Goal: Check status: Check status

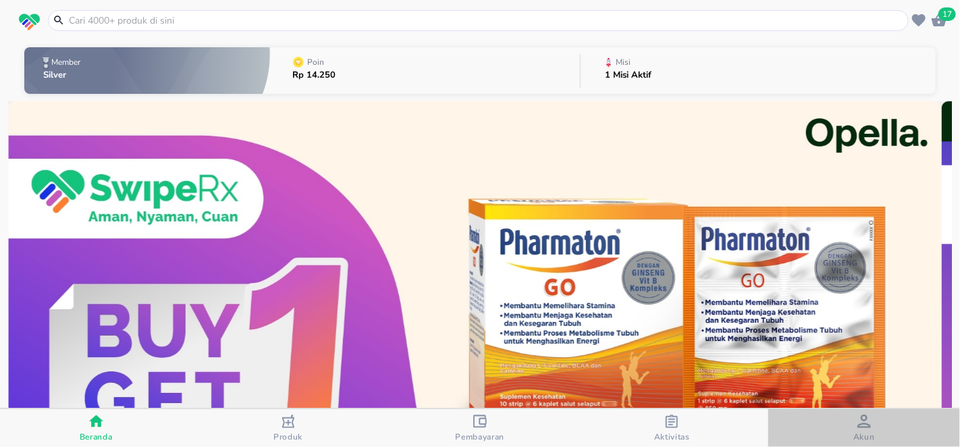
drag, startPoint x: 891, startPoint y: 439, endPoint x: 803, endPoint y: 433, distance: 88.0
click at [890, 439] on span "Akun" at bounding box center [864, 428] width 184 height 28
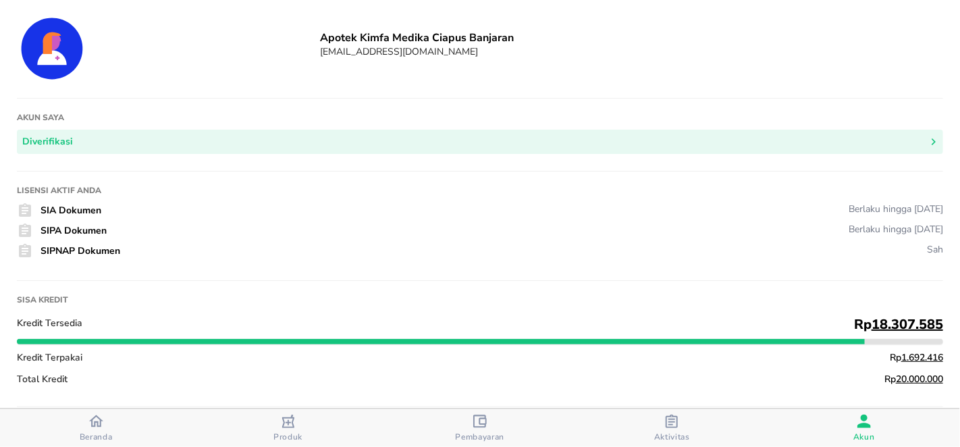
click at [489, 428] on div "Pembayaran" at bounding box center [480, 428] width 49 height 28
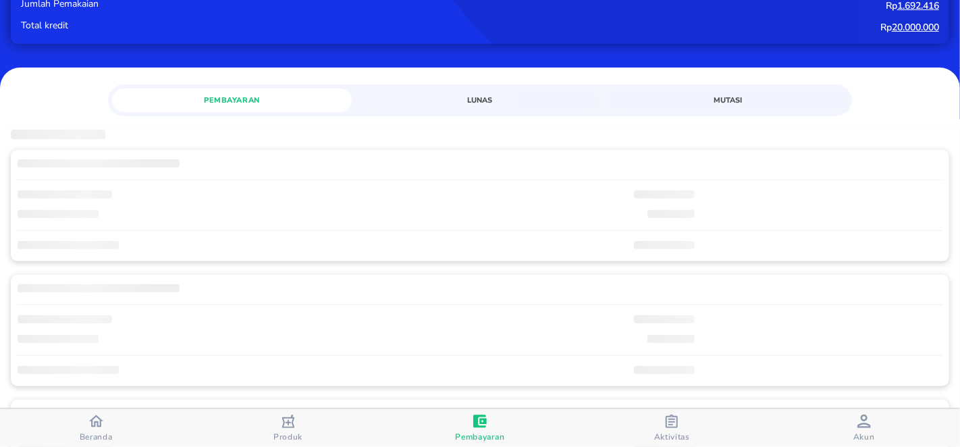
scroll to position [135, 0]
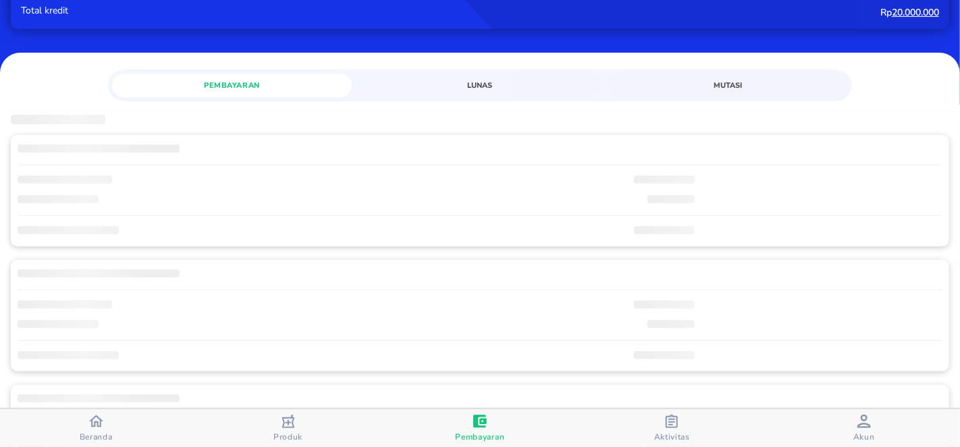
click at [479, 77] on button "Lunas" at bounding box center [480, 86] width 240 height 24
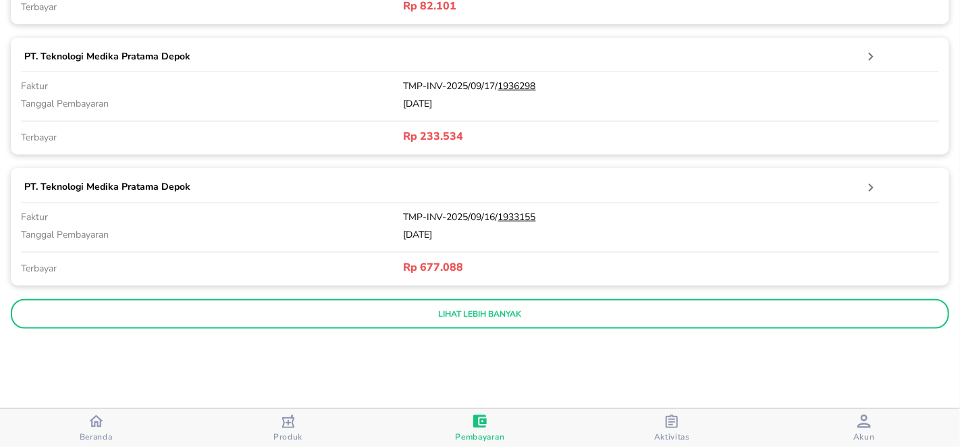
scroll to position [608, 0]
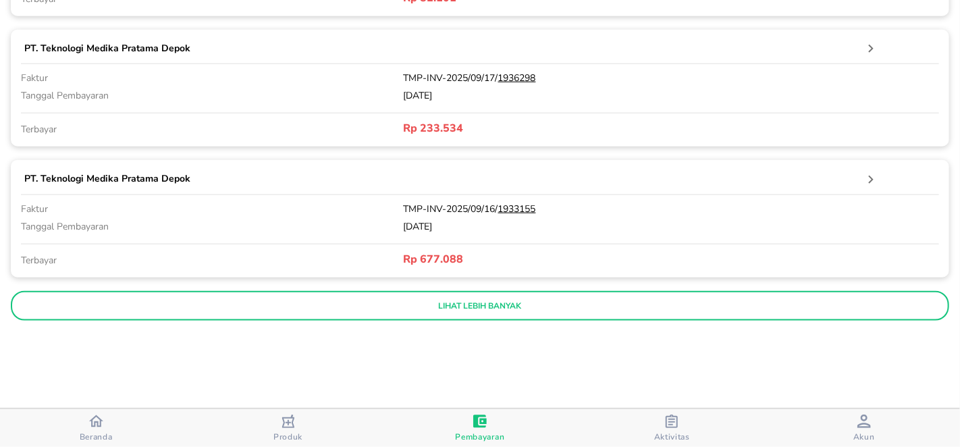
click at [612, 304] on p "lihat lebih banyak" at bounding box center [479, 305] width 919 height 11
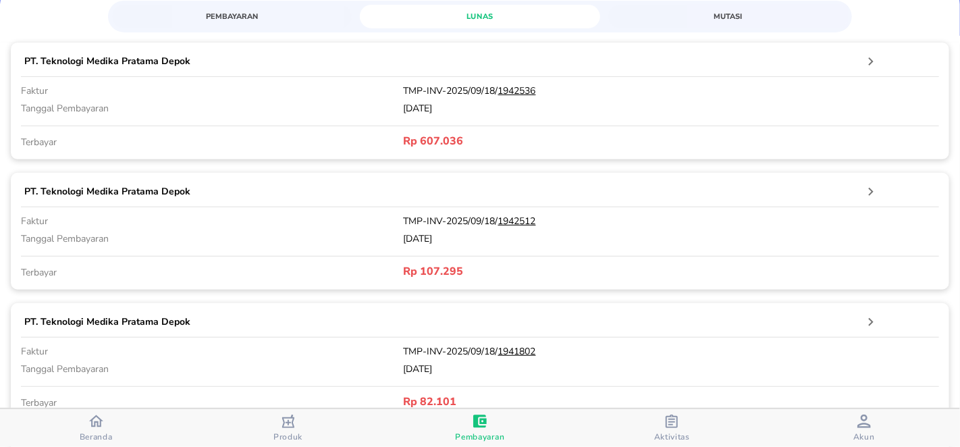
scroll to position [0, 0]
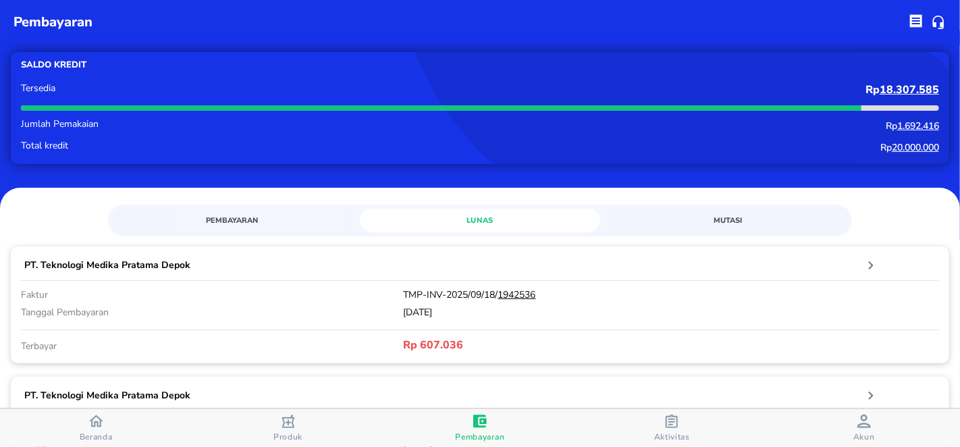
click at [690, 223] on span "Mutasi" at bounding box center [728, 220] width 224 height 13
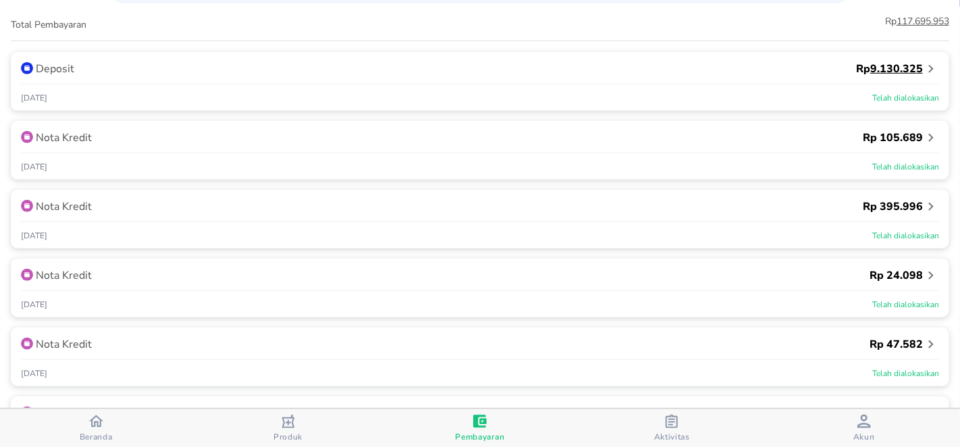
scroll to position [368, 0]
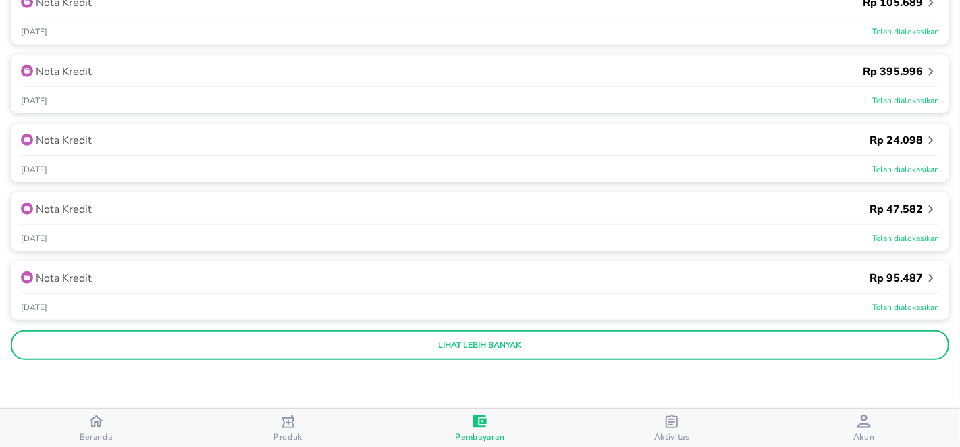
click at [604, 344] on p "lihat lebih banyak" at bounding box center [479, 345] width 919 height 11
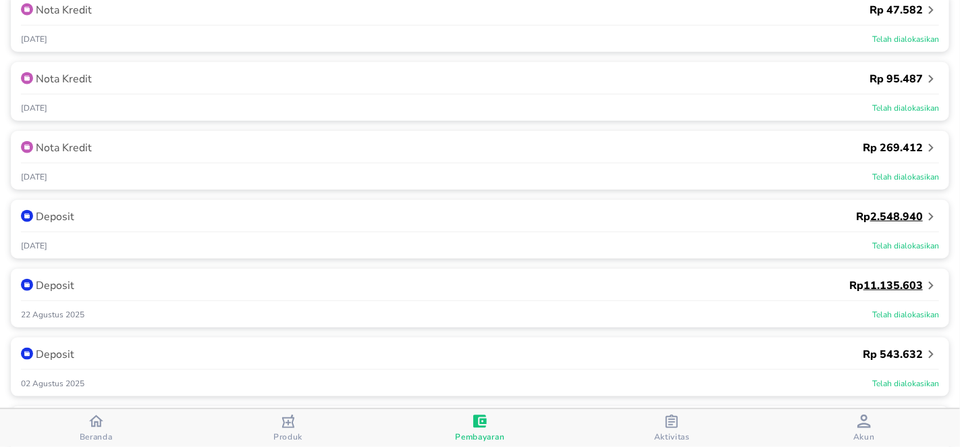
scroll to position [570, 0]
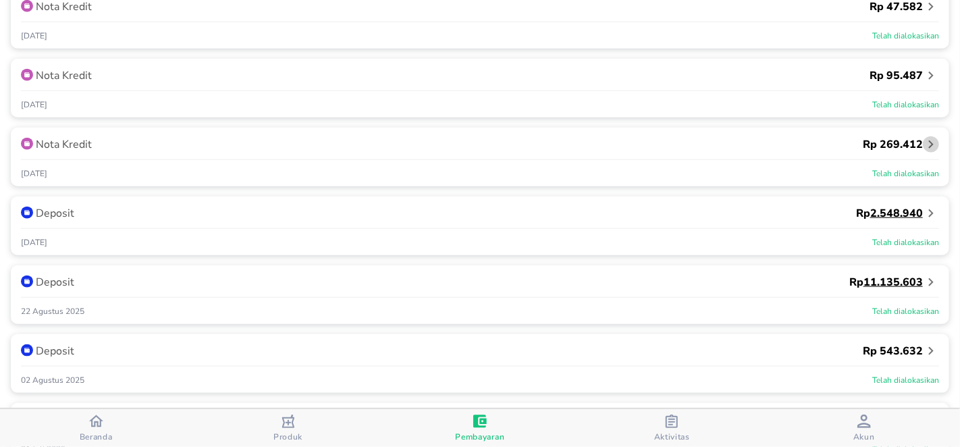
click at [923, 147] on icon "button" at bounding box center [931, 144] width 16 height 16
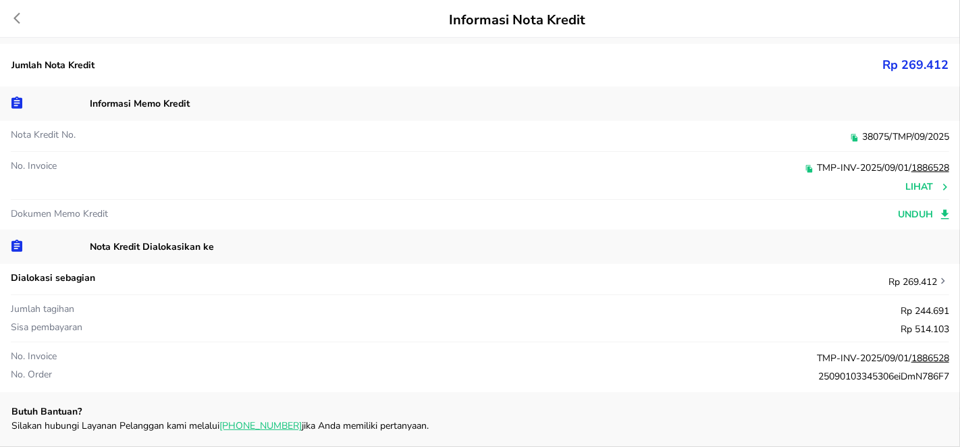
click at [18, 19] on icon at bounding box center [24, 18] width 20 height 14
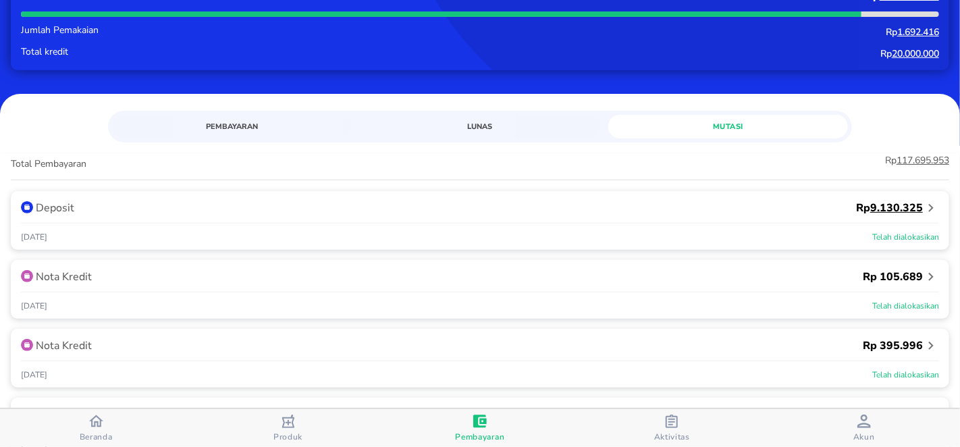
scroll to position [0, 0]
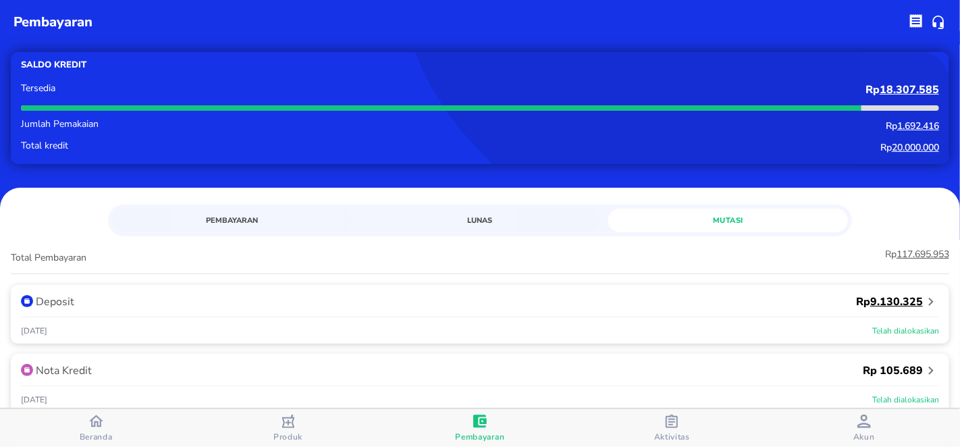
click at [259, 222] on span "Pembayaran" at bounding box center [232, 220] width 224 height 13
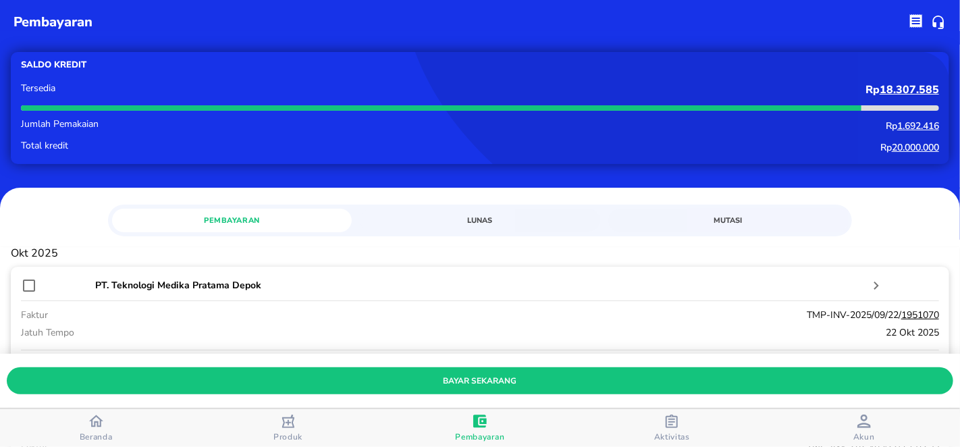
click at [460, 237] on div "Pembayaran Lunas Mutasi" at bounding box center [480, 217] width 960 height 59
click at [473, 217] on span "Lunas" at bounding box center [480, 220] width 224 height 13
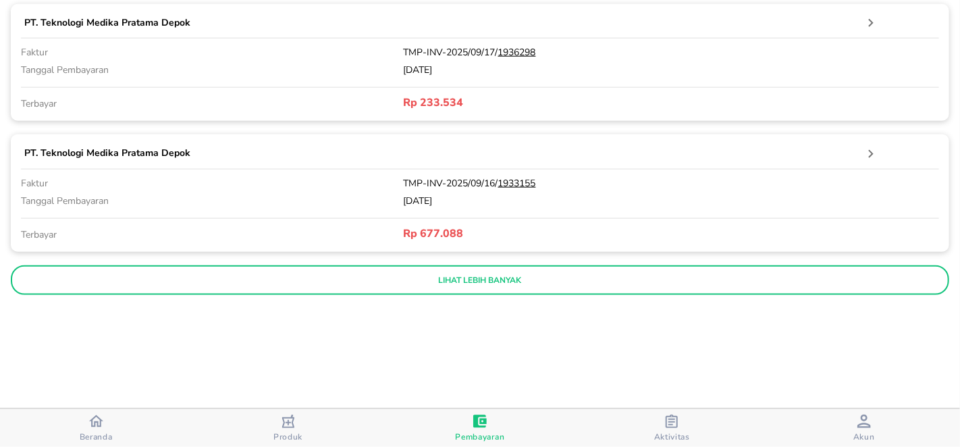
click at [647, 265] on button "lihat lebih banyak" at bounding box center [480, 280] width 938 height 30
click at [599, 278] on p "lihat lebih banyak" at bounding box center [479, 280] width 919 height 11
click at [589, 279] on p "lihat lebih banyak" at bounding box center [479, 281] width 919 height 11
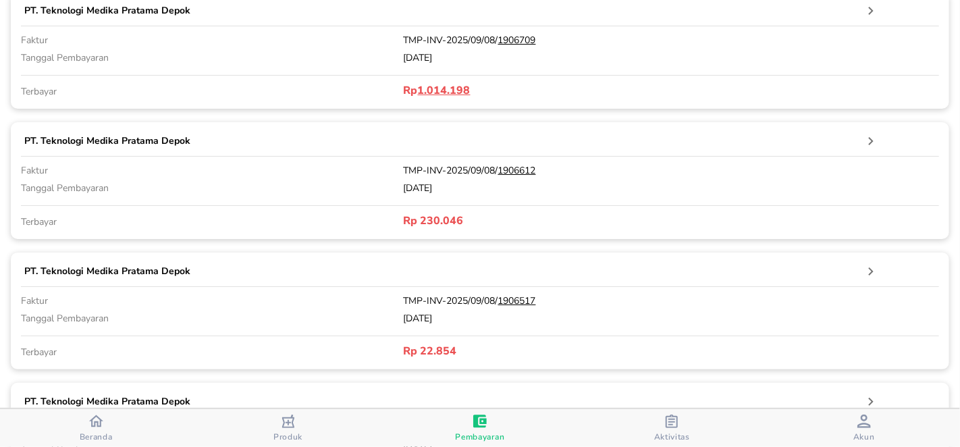
scroll to position [2587, 0]
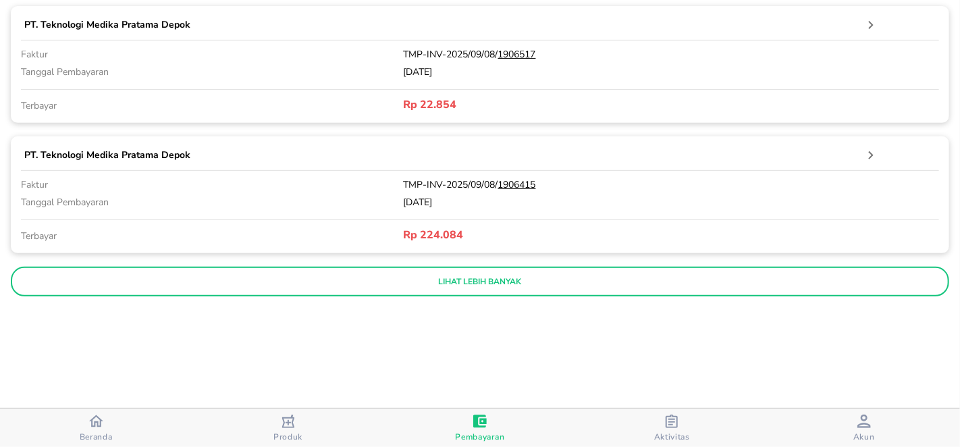
click at [573, 271] on button "lihat lebih banyak" at bounding box center [480, 282] width 938 height 30
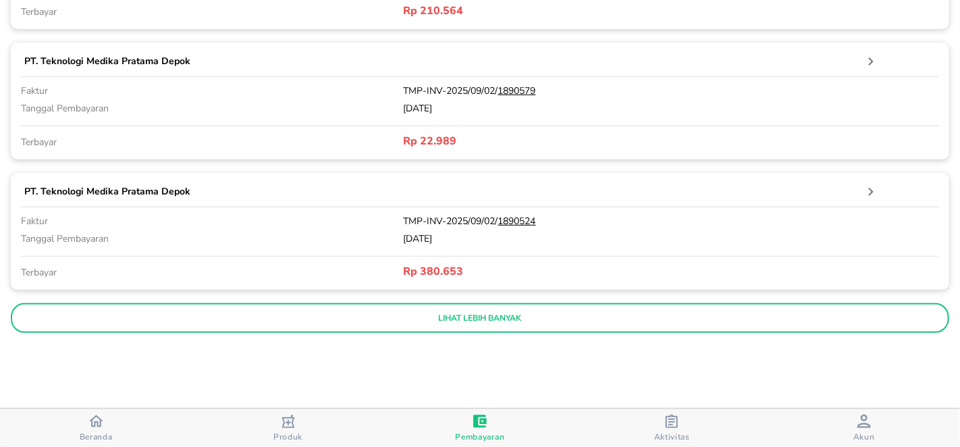
scroll to position [3238, 0]
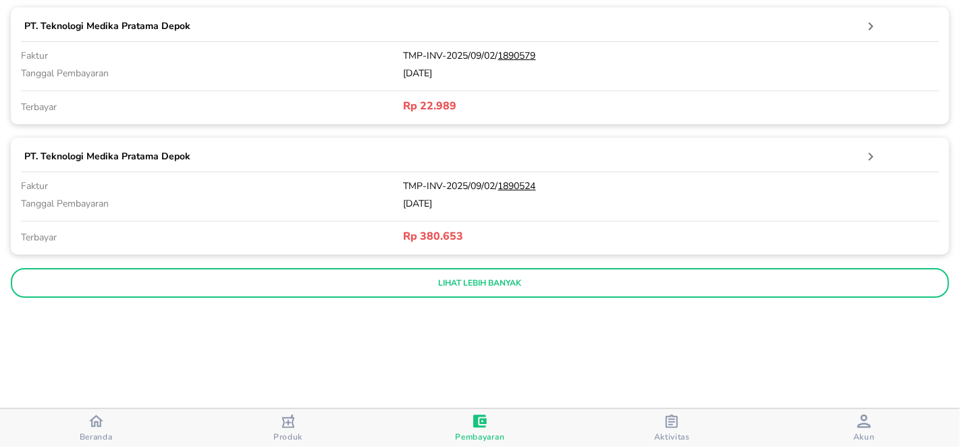
click at [543, 278] on p "lihat lebih banyak" at bounding box center [479, 282] width 919 height 11
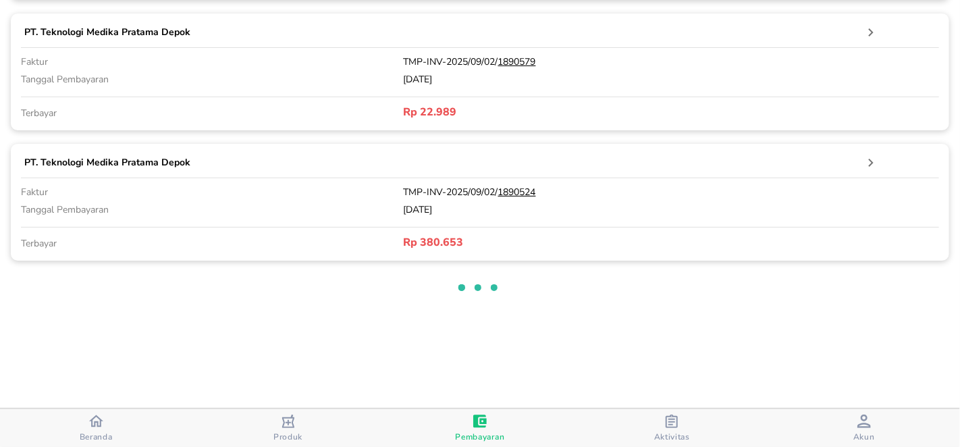
scroll to position [3228, 0]
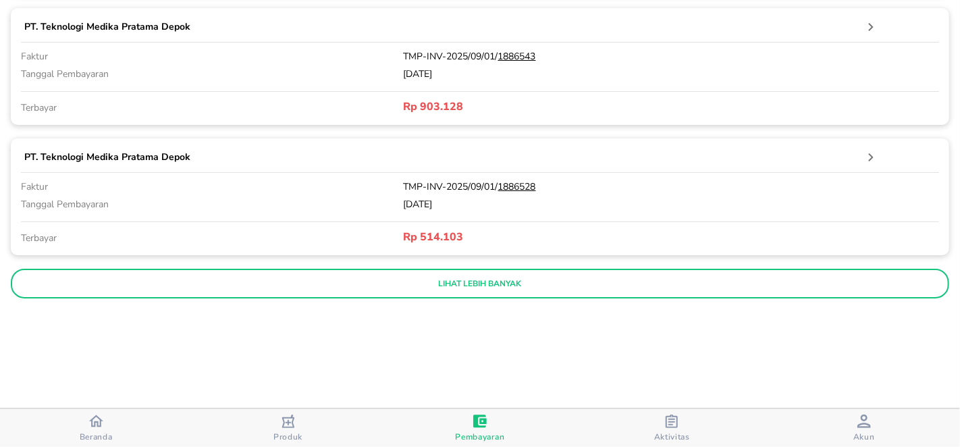
click at [501, 284] on p "lihat lebih banyak" at bounding box center [479, 283] width 919 height 11
click at [498, 286] on button "lihat lebih banyak" at bounding box center [480, 284] width 938 height 30
click at [498, 285] on button "lihat lebih banyak" at bounding box center [480, 284] width 938 height 30
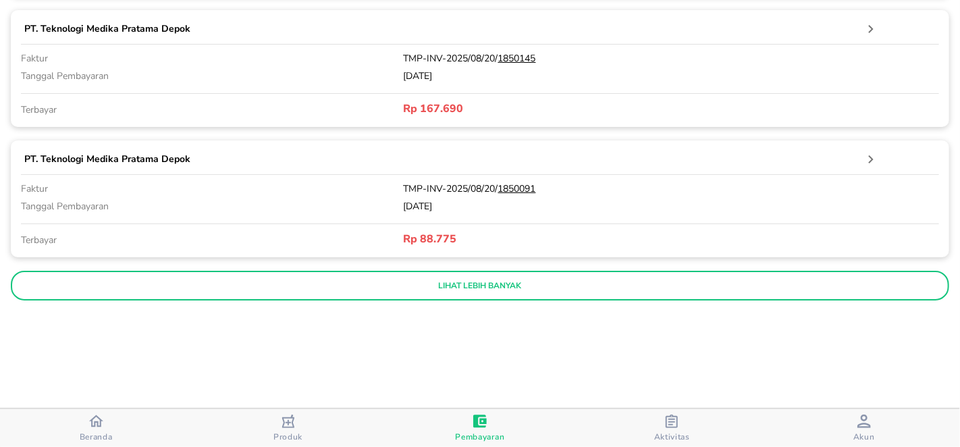
click at [498, 286] on button "lihat lebih banyak" at bounding box center [480, 286] width 938 height 30
click at [497, 286] on button "lihat lebih banyak" at bounding box center [480, 286] width 938 height 30
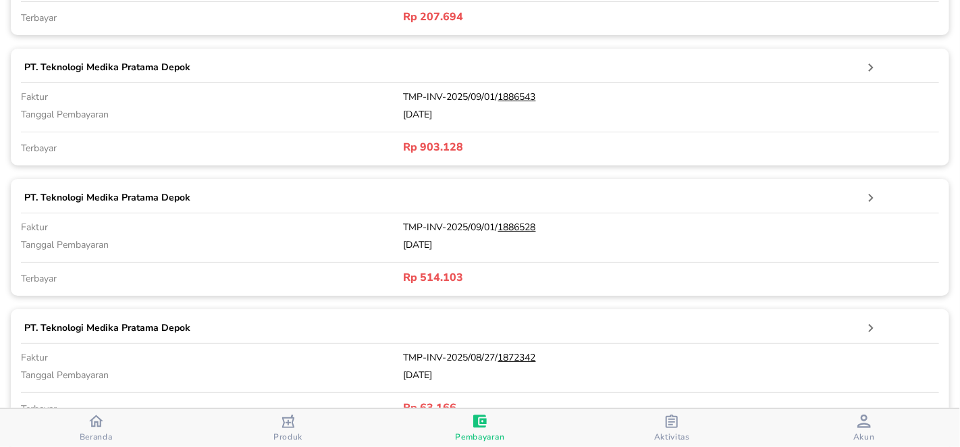
click at [863, 192] on icon "button" at bounding box center [871, 198] width 16 height 16
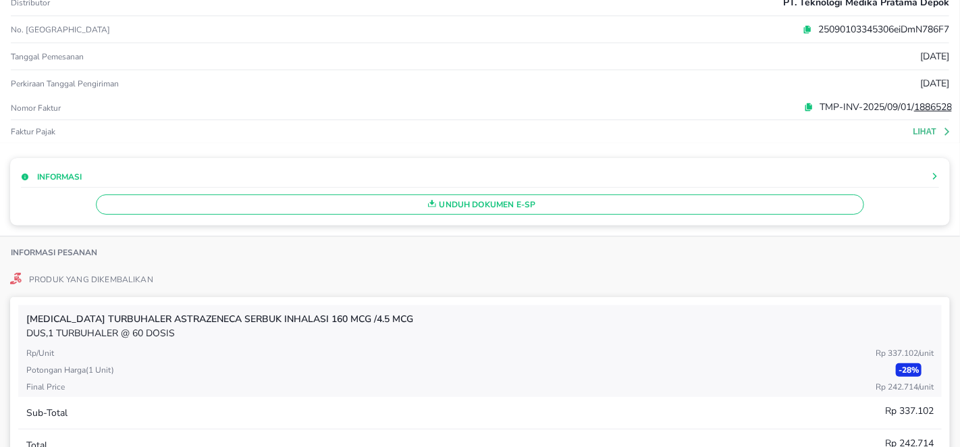
scroll to position [0, 0]
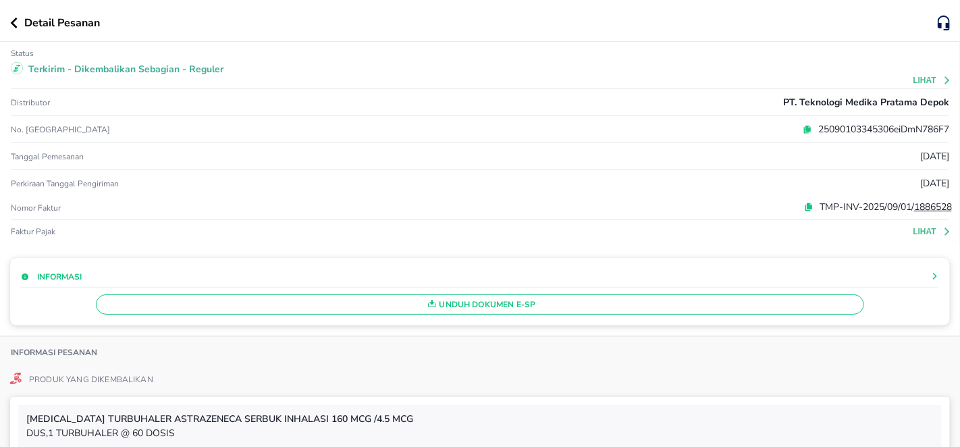
click at [14, 24] on icon "button" at bounding box center [14, 23] width 7 height 11
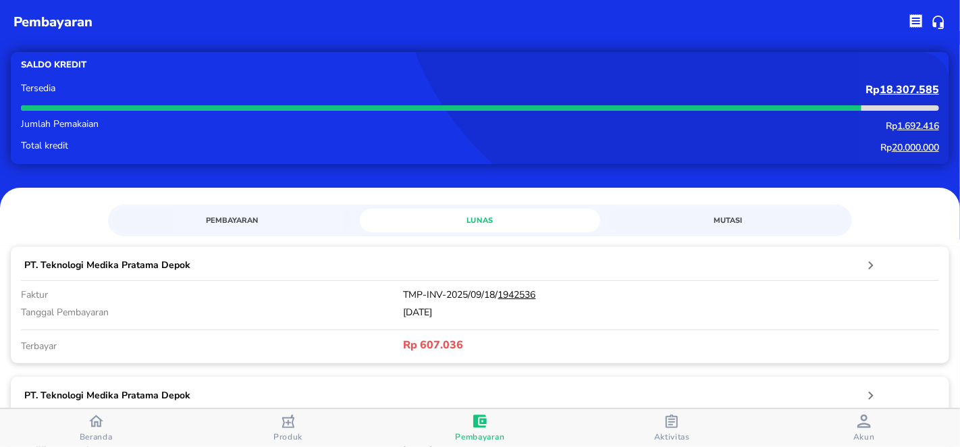
click at [718, 223] on span "Mutasi" at bounding box center [728, 220] width 224 height 13
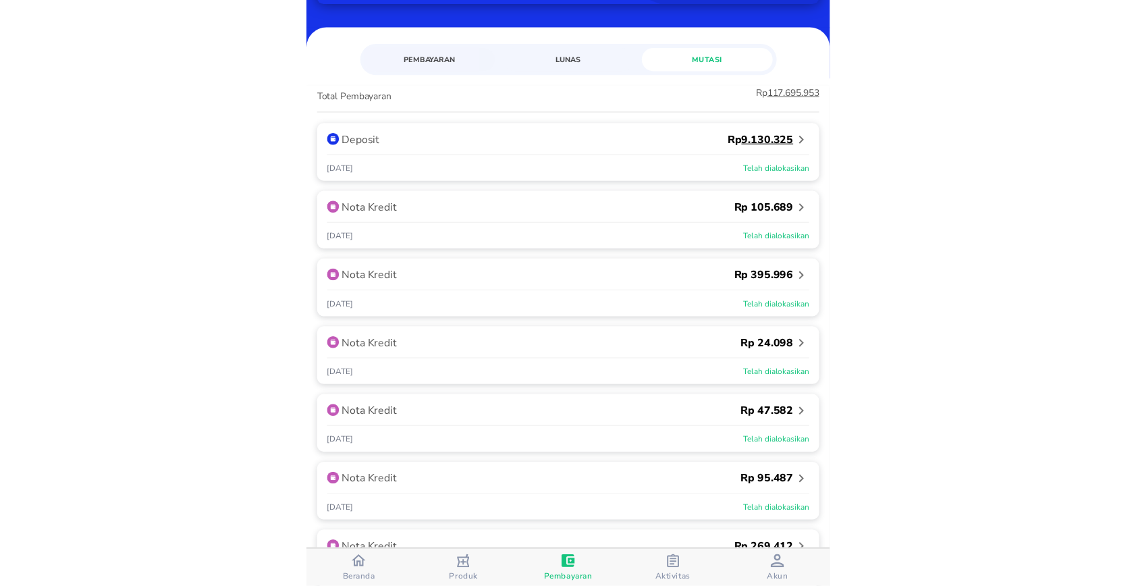
scroll to position [190, 0]
